Goal: Information Seeking & Learning: Learn about a topic

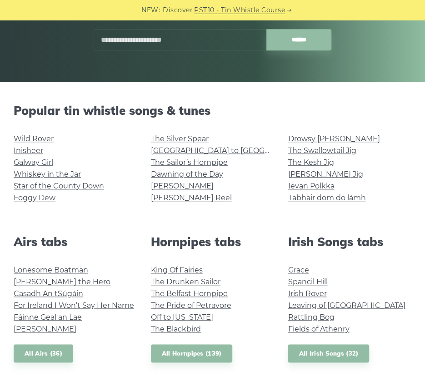
scroll to position [157, 0]
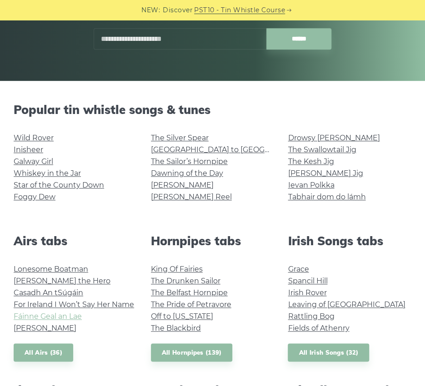
click at [50, 317] on link "Fáinne Geal an Lae" at bounding box center [48, 316] width 68 height 9
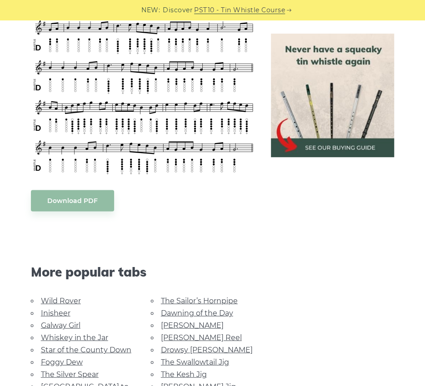
scroll to position [489, 0]
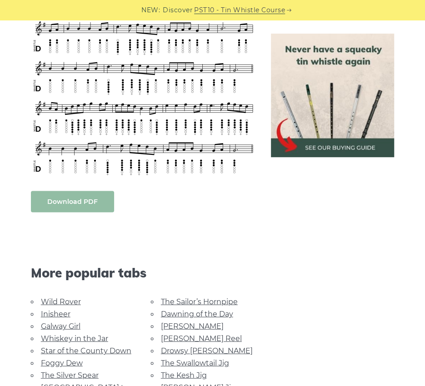
click at [78, 205] on link "Download PDF" at bounding box center [72, 201] width 83 height 21
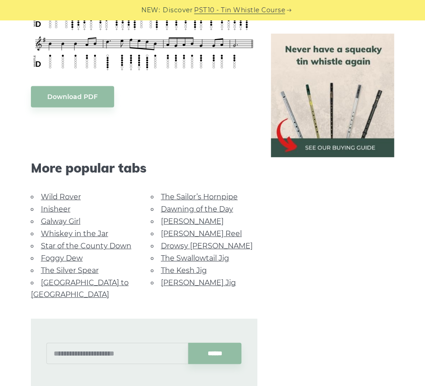
scroll to position [594, 0]
click at [59, 220] on link "Galway Girl" at bounding box center [61, 221] width 40 height 9
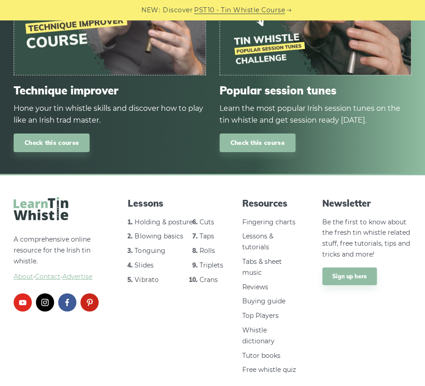
scroll to position [1000, 0]
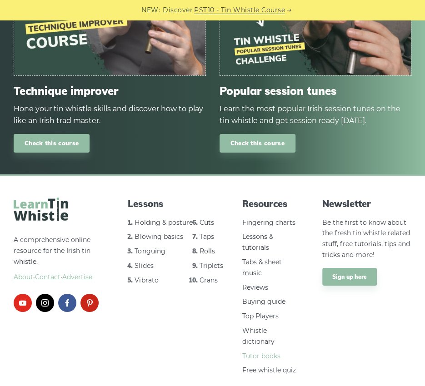
click at [276, 352] on link "Tutor books" at bounding box center [261, 356] width 38 height 8
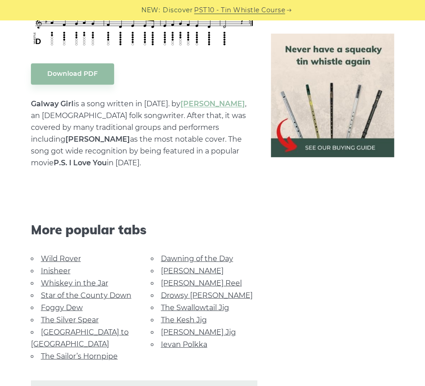
scroll to position [424, 0]
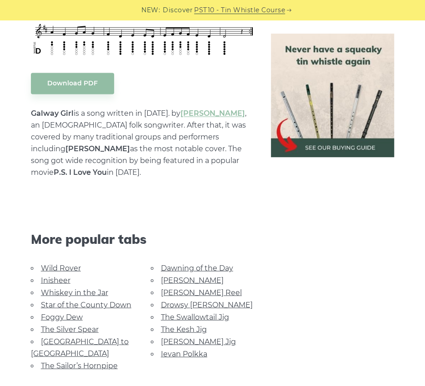
click at [202, 313] on link "The Swallowtail Jig" at bounding box center [195, 317] width 68 height 9
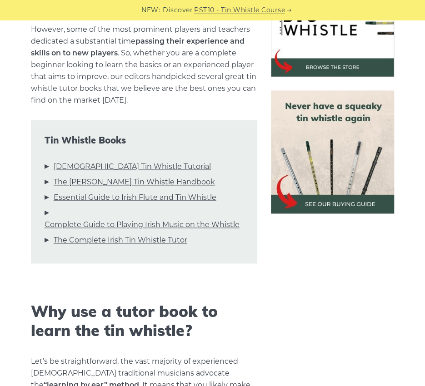
scroll to position [308, 0]
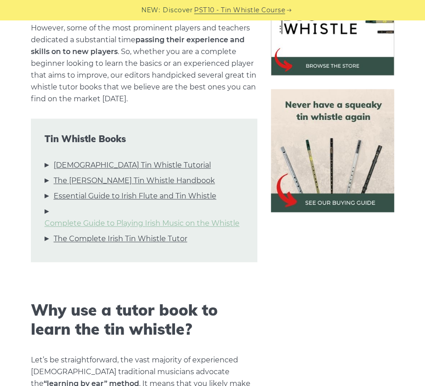
click at [130, 225] on link "Complete Guide to Playing Irish Music on the Whistle" at bounding box center [142, 224] width 195 height 12
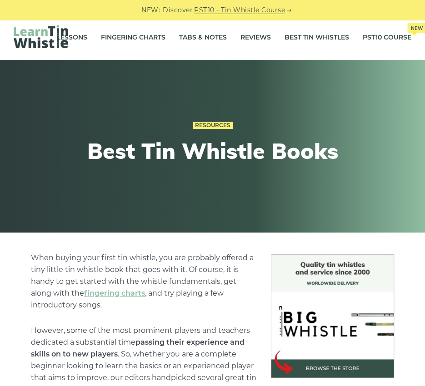
scroll to position [5, 0]
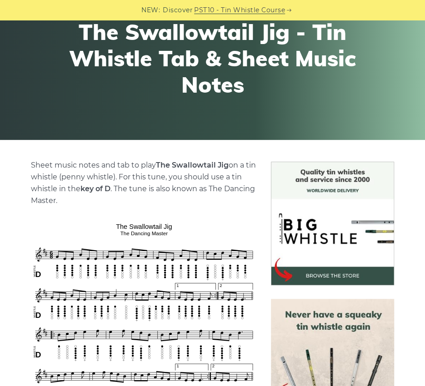
scroll to position [100, 0]
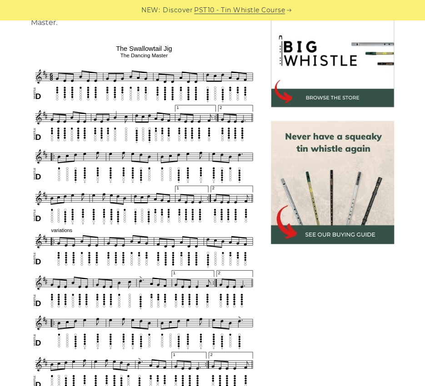
scroll to position [271, 0]
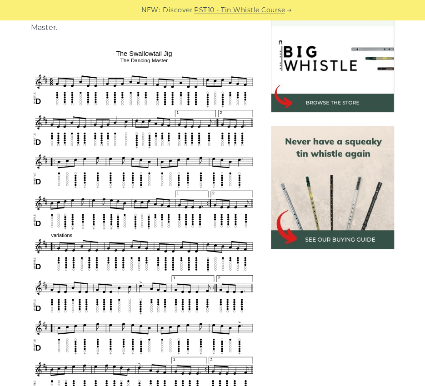
click at [326, 235] on img at bounding box center [333, 188] width 124 height 124
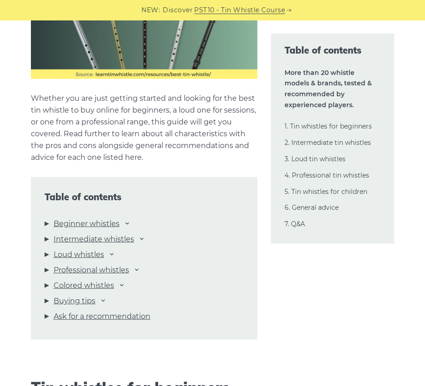
scroll to position [752, 0]
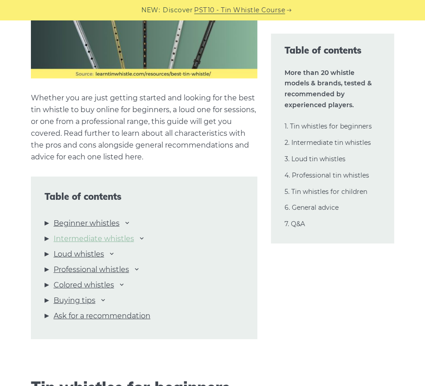
click at [122, 240] on link "Intermediate whistles" at bounding box center [94, 239] width 80 height 12
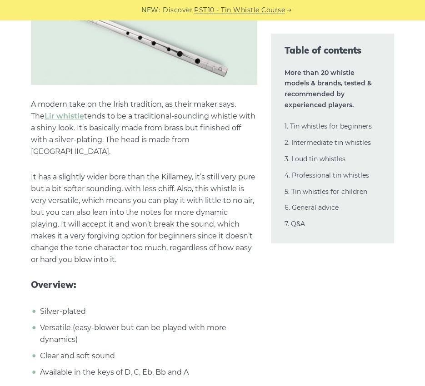
scroll to position [6223, 0]
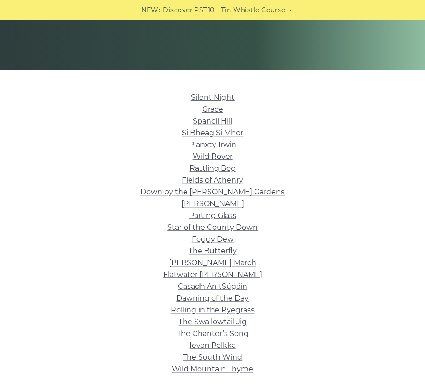
scroll to position [168, 0]
click at [202, 287] on link "Casadh An tSúgáin" at bounding box center [213, 286] width 70 height 9
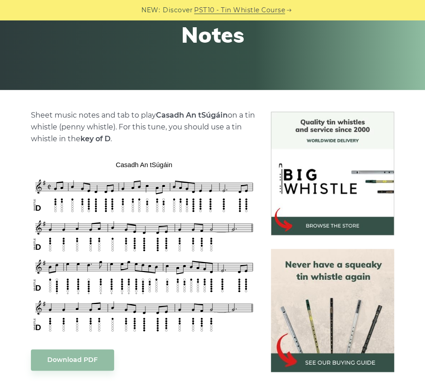
scroll to position [140, 0]
